Goal: Information Seeking & Learning: Learn about a topic

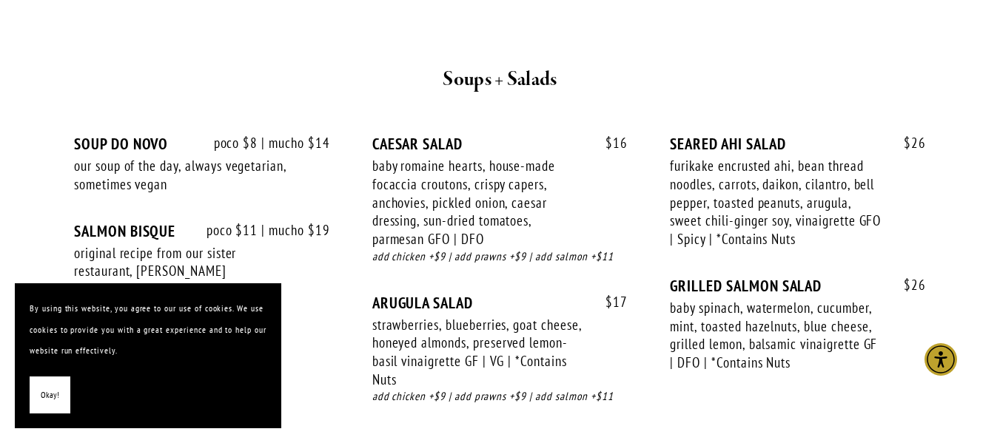
scroll to position [1620, 0]
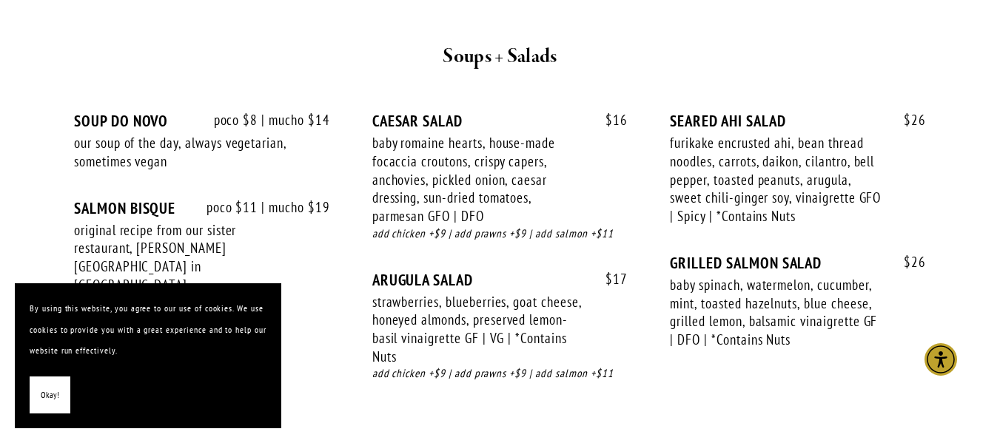
click at [50, 394] on span "Okay!" at bounding box center [50, 395] width 19 height 21
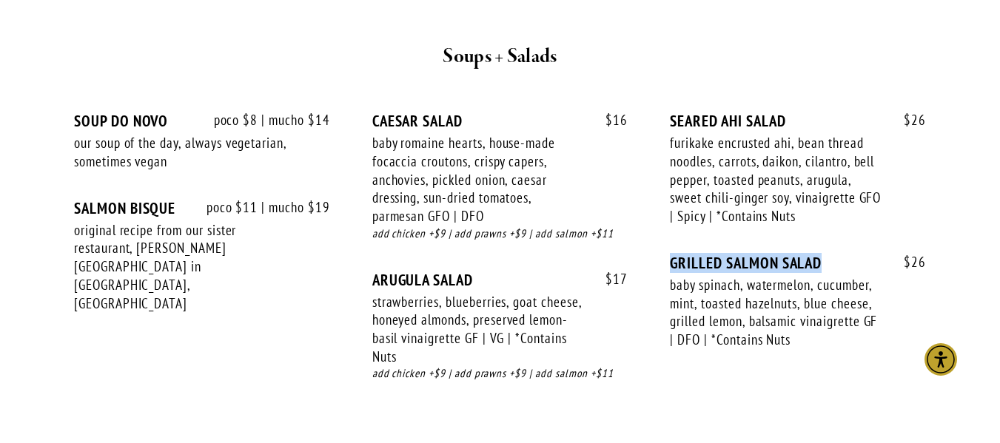
drag, startPoint x: 674, startPoint y: 244, endPoint x: 824, endPoint y: 241, distance: 150.3
click at [824, 254] on div "GRILLED SALMON SALAD" at bounding box center [798, 263] width 256 height 19
copy div "GRILLED SALMON SALAD"
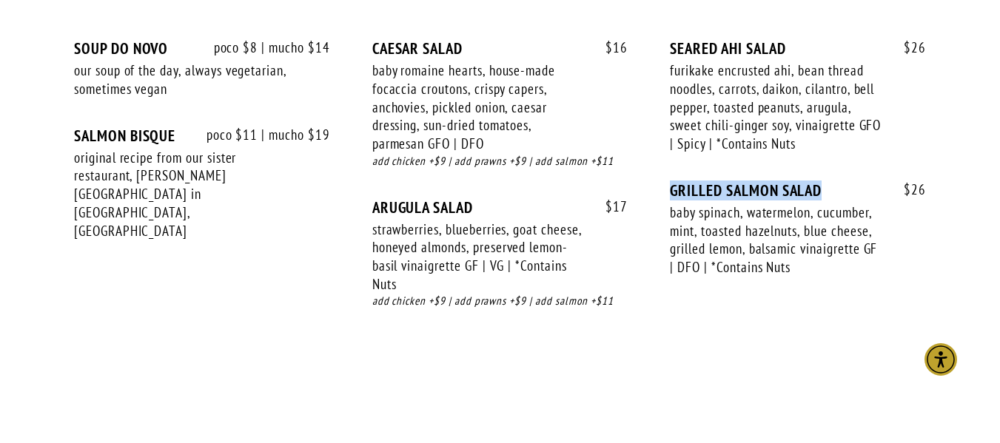
scroll to position [1694, 0]
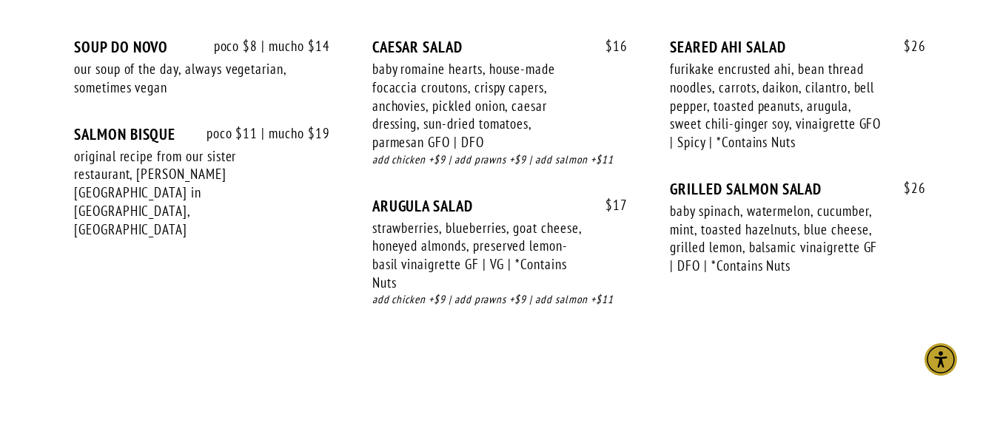
click at [719, 202] on div "baby spinach, watermelon, cucumber, mint, toasted hazelnuts, blue cheese, grill…" at bounding box center [777, 238] width 214 height 73
drag, startPoint x: 671, startPoint y: 165, endPoint x: 839, endPoint y: 167, distance: 168.0
click at [835, 180] on div "GRILLED SALMON SALAD" at bounding box center [798, 189] width 256 height 19
click at [816, 202] on div "baby spinach, watermelon, cucumber, mint, toasted hazelnuts, blue cheese, grill…" at bounding box center [777, 238] width 214 height 73
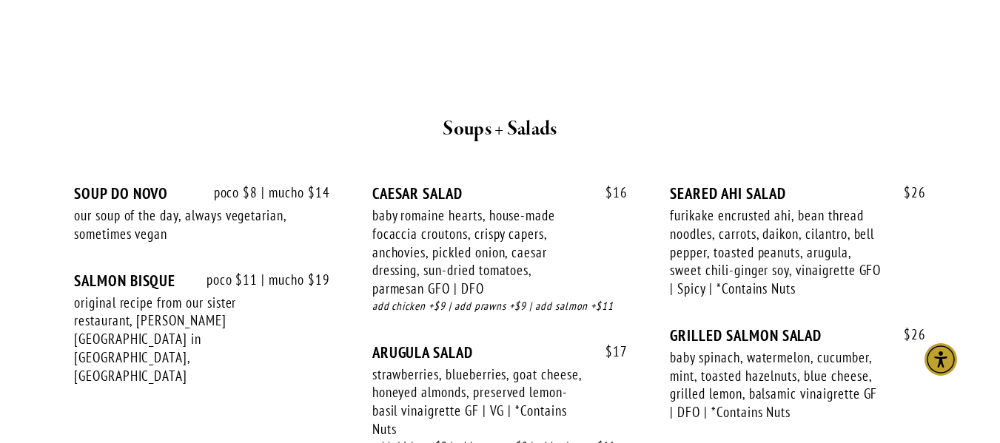
scroll to position [1546, 0]
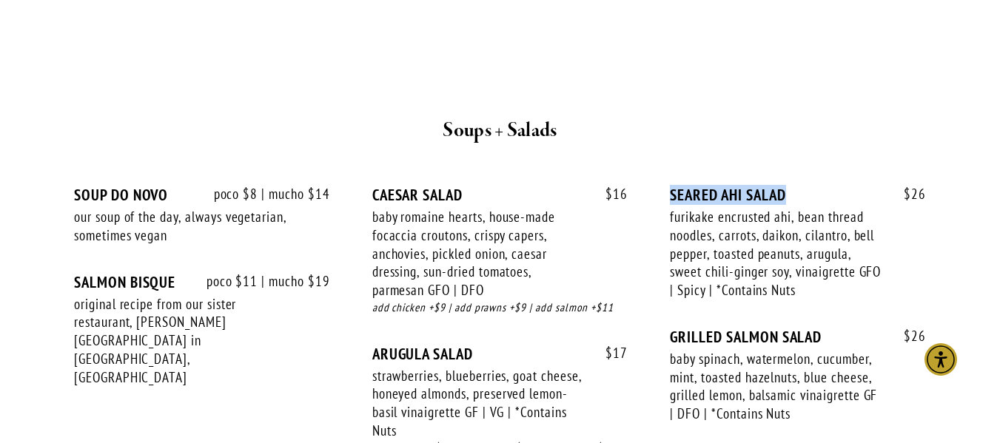
drag, startPoint x: 673, startPoint y: 173, endPoint x: 791, endPoint y: 181, distance: 118.7
click at [791, 186] on div "SEARED AHI SALAD" at bounding box center [798, 195] width 256 height 19
click at [734, 237] on div "furikake encrusted ahi, bean thread noodles, carrots, daikon, cilantro, bell pe…" at bounding box center [777, 254] width 214 height 92
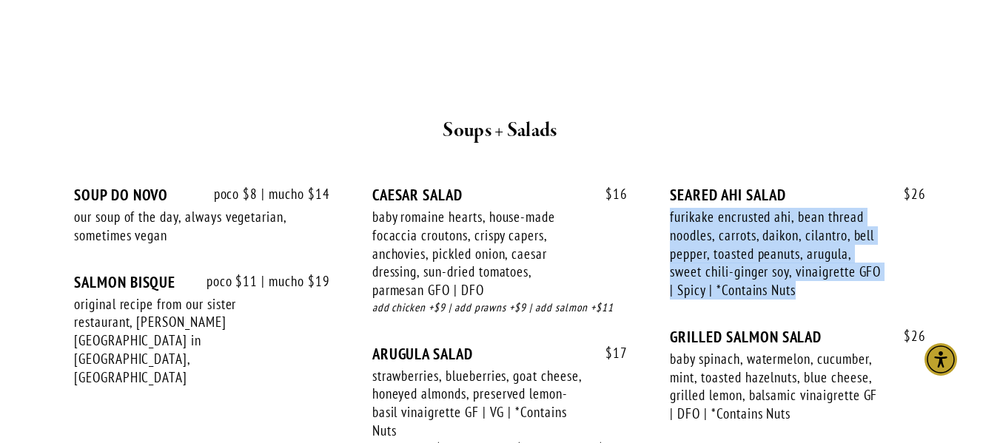
drag, startPoint x: 669, startPoint y: 191, endPoint x: 816, endPoint y: 271, distance: 166.9
click at [816, 270] on div "poco $8 | mucho $14 SOUP DO NOVO our soup of the day, always vegetarian, someti…" at bounding box center [500, 335] width 852 height 299
click at [799, 258] on div "furikake encrusted ahi, bean thread noodles, carrots, daikon, cilantro, bell pe…" at bounding box center [777, 254] width 214 height 92
click at [802, 268] on div "furikake encrusted ahi, bean thread noodles, carrots, daikon, cilantro, bell pe…" at bounding box center [777, 254] width 214 height 92
click at [805, 275] on div "furikake encrusted ahi, bean thread noodles, carrots, daikon, cilantro, bell pe…" at bounding box center [777, 254] width 214 height 92
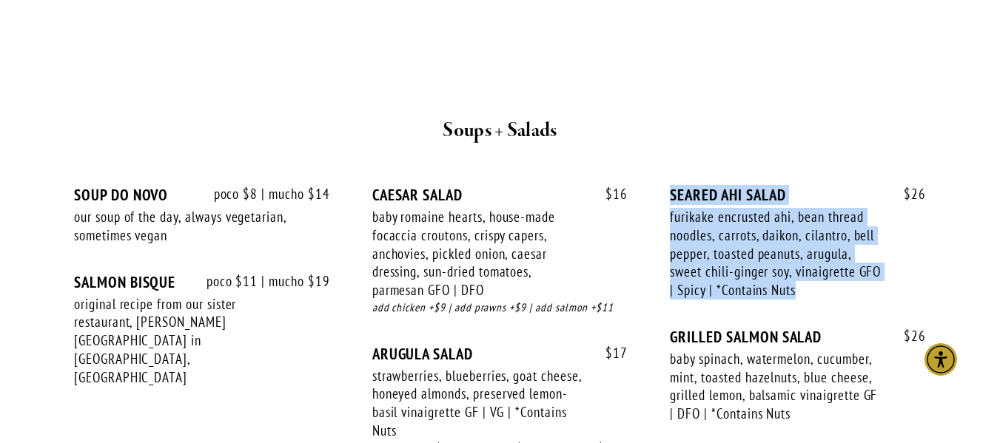
drag, startPoint x: 799, startPoint y: 272, endPoint x: 660, endPoint y: 172, distance: 171.8
click at [660, 186] on div "poco $8 | mucho $14 SOUP DO NOVO our soup of the day, always vegetarian, someti…" at bounding box center [500, 335] width 852 height 299
copy div "SEARED AHI SALAD furikake encrusted ahi, bean thread noodles, carrots, daikon, …"
click at [678, 186] on div "SEARED AHI SALAD" at bounding box center [798, 195] width 256 height 19
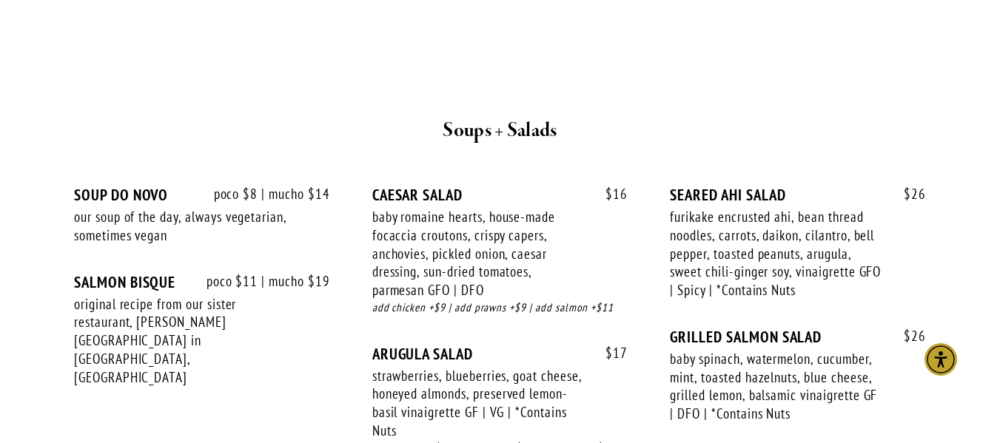
click at [677, 186] on div "SEARED AHI SALAD" at bounding box center [798, 195] width 256 height 19
drag, startPoint x: 665, startPoint y: 172, endPoint x: 679, endPoint y: 171, distance: 14.1
click at [679, 186] on div "poco $8 | mucho $14 SOUP DO NOVO our soup of the day, always vegetarian, someti…" at bounding box center [500, 335] width 852 height 299
click at [679, 186] on div "SEARED AHI SALAD" at bounding box center [798, 195] width 256 height 19
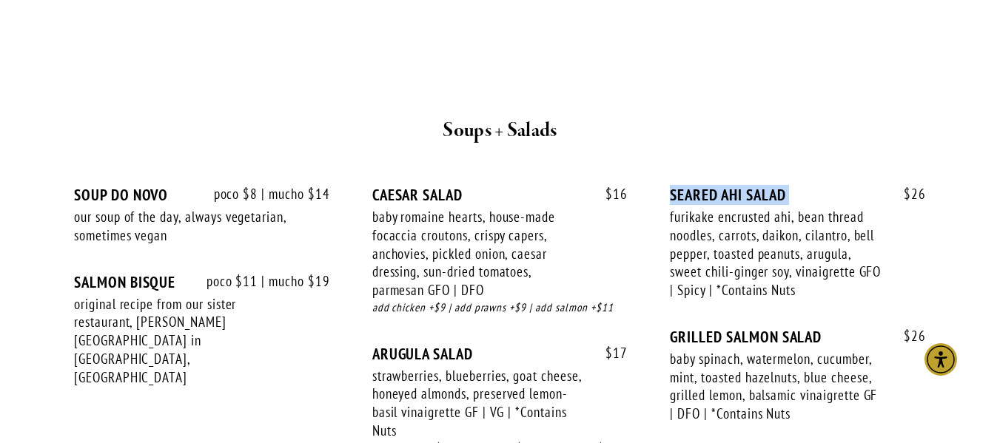
click at [679, 186] on div "SEARED AHI SALAD" at bounding box center [798, 195] width 256 height 19
drag, startPoint x: 671, startPoint y: 172, endPoint x: 799, endPoint y: 176, distance: 127.4
click at [801, 186] on div "SEARED AHI SALAD" at bounding box center [798, 195] width 256 height 19
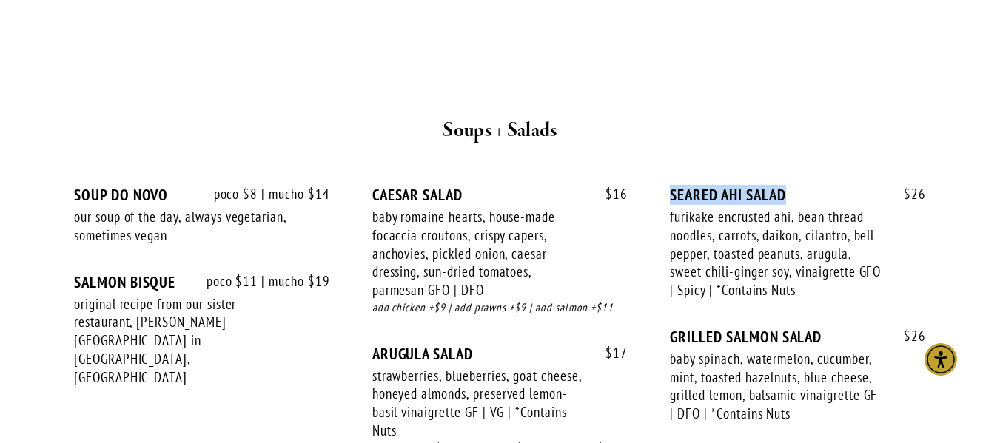
copy div "SEARED AHI SALAD"
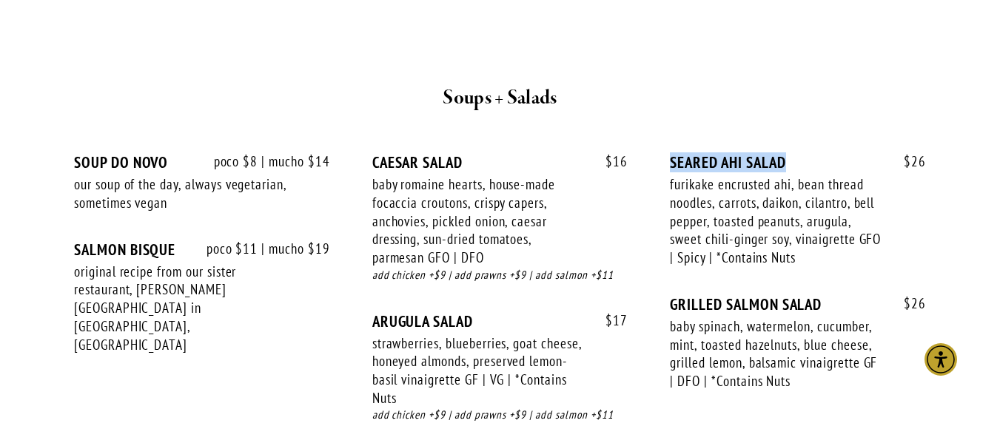
scroll to position [1597, 0]
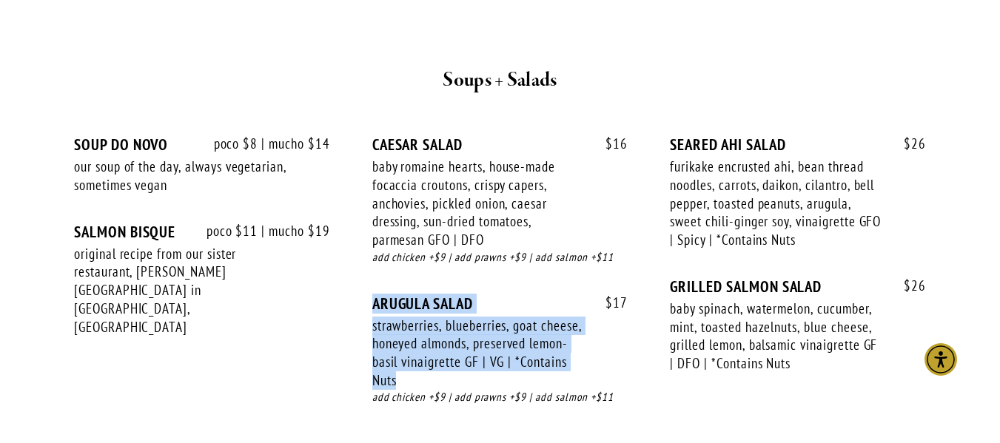
drag, startPoint x: 406, startPoint y: 357, endPoint x: 358, endPoint y: 280, distance: 91.2
click at [358, 280] on div "poco $8 | mucho $14 SOUP DO NOVO our soup of the day, always vegetarian, someti…" at bounding box center [500, 284] width 852 height 299
copy div "ARUGULA SALAD strawberries, blueberries, goat cheese, honeyed almonds, preserve…"
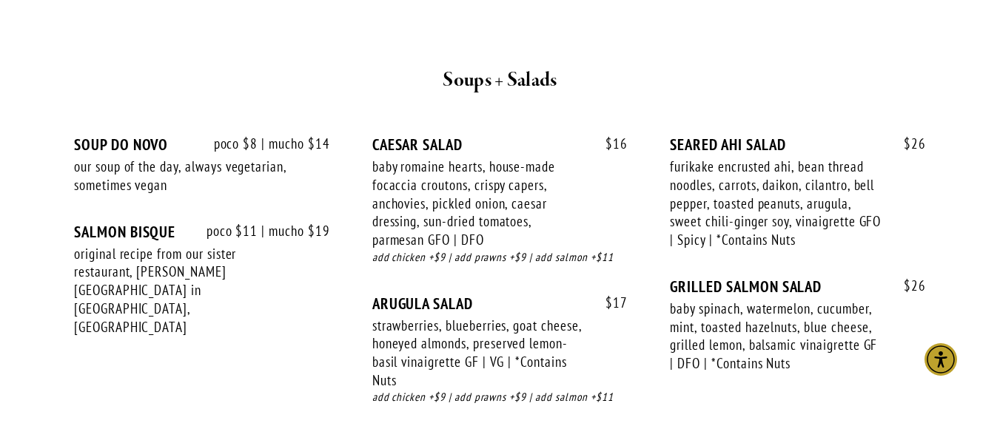
click at [489, 170] on div "baby romaine hearts, house-made focaccia croutons, crispy capers, anchovies, pi…" at bounding box center [479, 204] width 214 height 92
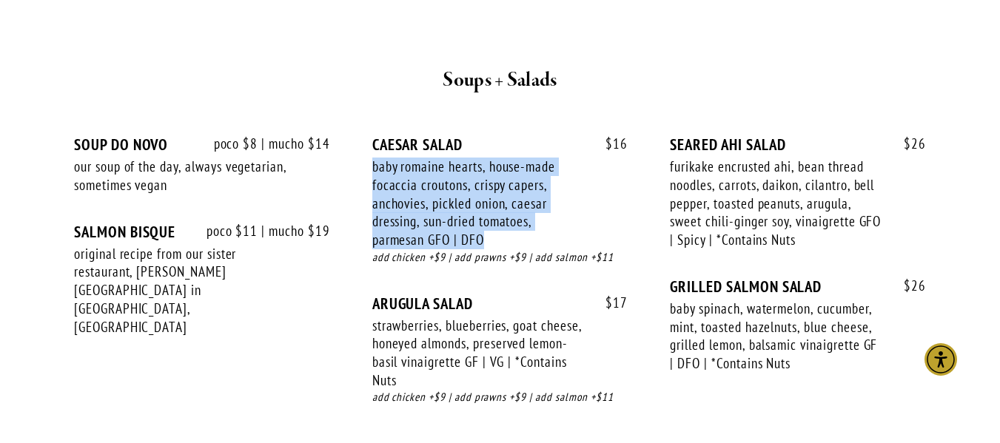
drag, startPoint x: 365, startPoint y: 142, endPoint x: 493, endPoint y: 216, distance: 147.9
click at [493, 216] on div "poco $8 | mucho $14 SOUP DO NOVO our soup of the day, always vegetarian, someti…" at bounding box center [500, 284] width 852 height 299
copy div "baby romaine hearts, house-made focaccia croutons, crispy capers, anchovies, pi…"
click at [428, 158] on div "baby romaine hearts, house-made focaccia croutons, crispy capers, anchovies, pi…" at bounding box center [479, 204] width 214 height 92
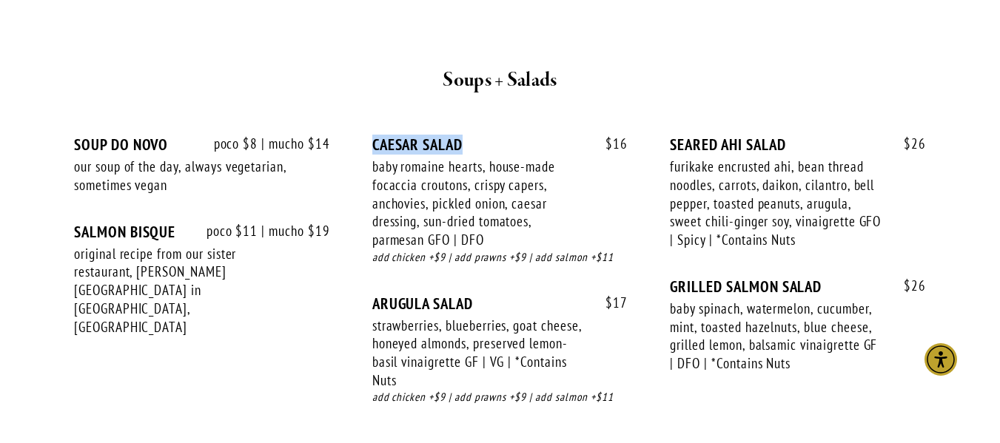
drag, startPoint x: 369, startPoint y: 124, endPoint x: 466, endPoint y: 128, distance: 97.1
click at [466, 135] on div "poco $8 | mucho $14 SOUP DO NOVO our soup of the day, always vegetarian, someti…" at bounding box center [500, 284] width 852 height 299
copy div "CAESAR SALAD"
